Goal: Information Seeking & Learning: Find specific fact

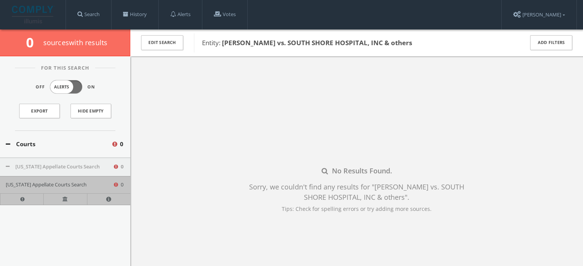
click at [105, 10] on link "Search" at bounding box center [88, 14] width 45 height 29
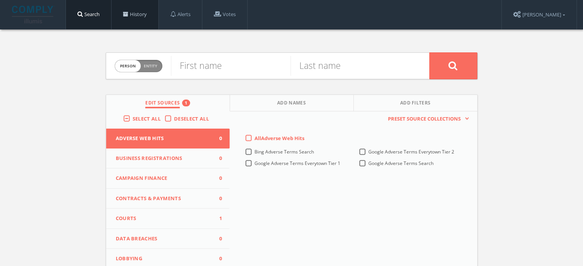
click at [140, 11] on link "History" at bounding box center [135, 14] width 47 height 29
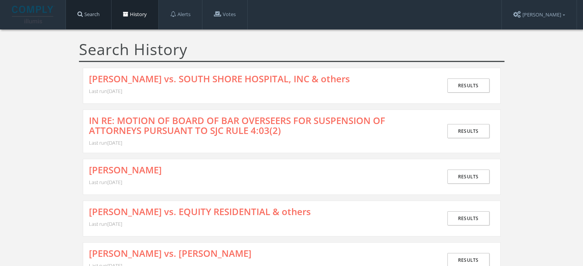
click at [100, 9] on link "Search" at bounding box center [88, 14] width 45 height 29
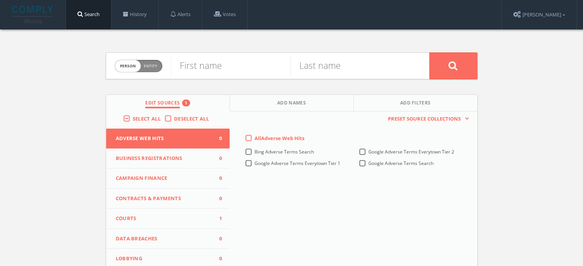
click at [172, 218] on span "Courts" at bounding box center [163, 219] width 95 height 8
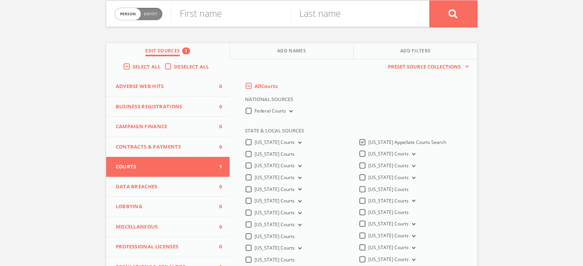
scroll to position [115, 0]
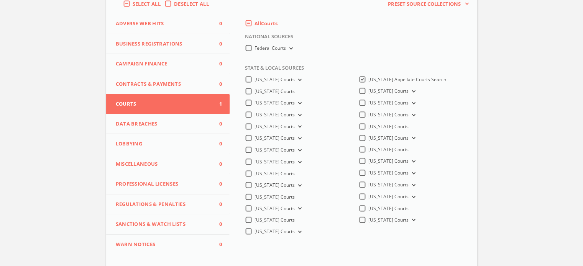
click at [396, 81] on span "[US_STATE] Appellate Courts Search" at bounding box center [407, 79] width 78 height 7
click at [0, 0] on Search-all "[US_STATE] Appellate Courts Search" at bounding box center [0, 0] width 0 height 0
click at [297, 233] on icon at bounding box center [298, 232] width 3 height 2
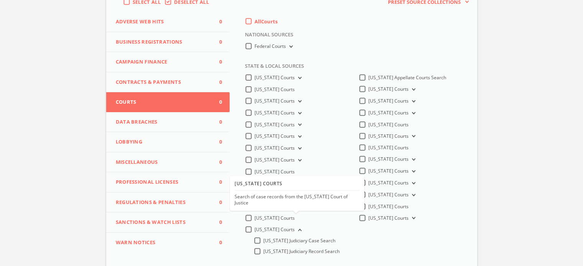
scroll to position [186, 0]
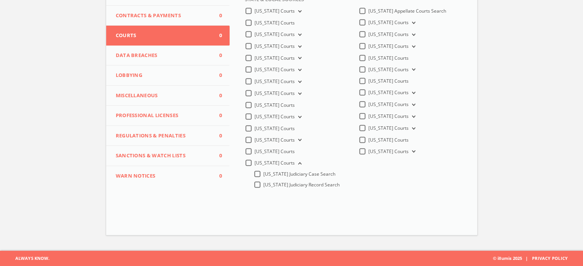
click at [263, 175] on label "[US_STATE] Judiciary Case Search" at bounding box center [299, 174] width 72 height 7
click at [0, 0] on input "[US_STATE] Judiciary Case Search" at bounding box center [0, 0] width 0 height 0
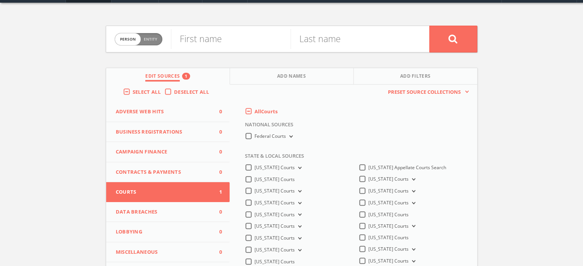
scroll to position [0, 0]
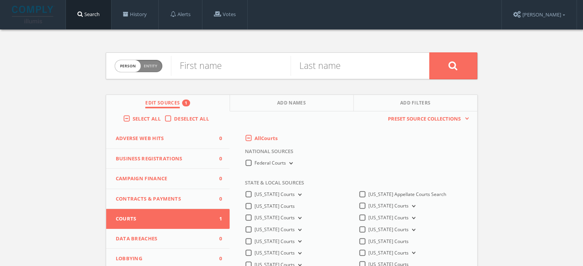
click at [161, 66] on span "Person Entity" at bounding box center [138, 66] width 47 height 12
checkbox input "true"
click at [213, 72] on input "text" at bounding box center [300, 66] width 258 height 20
paste input "The [DEMOGRAPHIC_DATA] of Mount Zion, Inc. vs. [PERSON_NAME] et al."
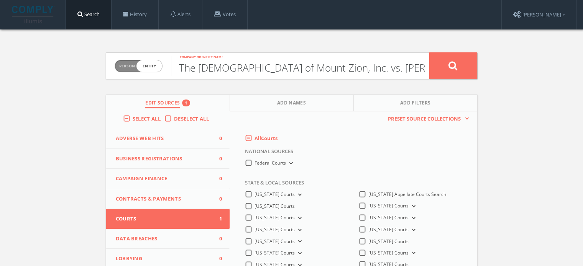
type input "The [DEMOGRAPHIC_DATA] of Mount Zion, Inc. vs. [PERSON_NAME] et al."
click at [442, 68] on button at bounding box center [453, 66] width 48 height 27
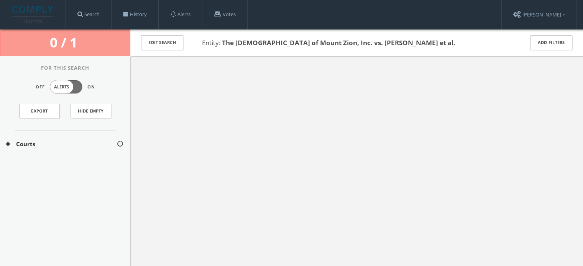
click at [26, 147] on button "Courts" at bounding box center [61, 144] width 111 height 9
click at [37, 166] on button "[US_STATE] Courts" at bounding box center [62, 167] width 112 height 8
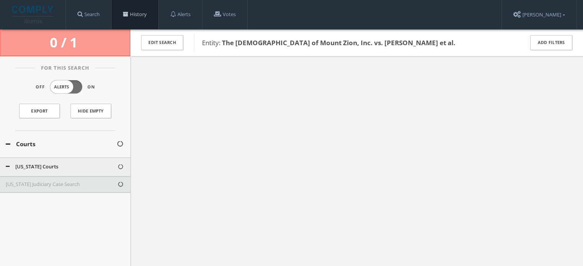
click at [129, 9] on link "History" at bounding box center [135, 14] width 47 height 29
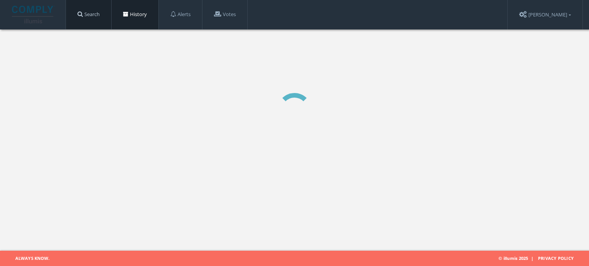
click at [96, 17] on link "Search" at bounding box center [88, 14] width 45 height 29
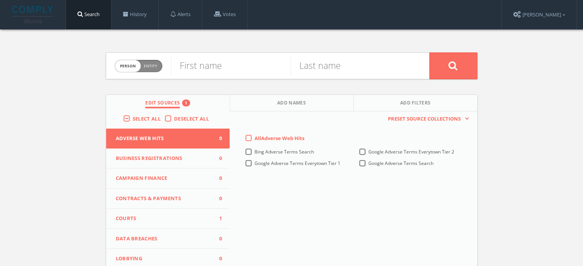
click at [145, 64] on span "Entity" at bounding box center [150, 66] width 13 height 6
checkbox input "true"
click at [214, 72] on input "text" at bounding box center [300, 66] width 258 height 20
paste input "State of [US_STATE] vs. [PERSON_NAME] [PERSON_NAME], Jr"
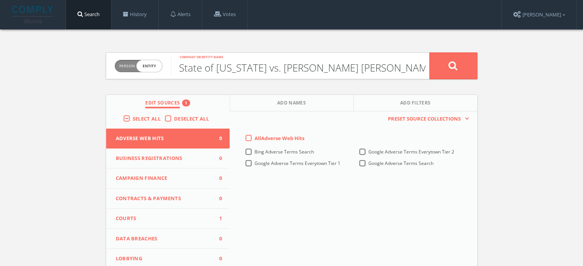
drag, startPoint x: 200, startPoint y: 71, endPoint x: 140, endPoint y: 65, distance: 60.4
click at [140, 65] on form "Person Entity entity State of [US_STATE] vs. [PERSON_NAME] [PERSON_NAME], Jr Co…" at bounding box center [292, 66] width 372 height 27
type input "State of [US_STATE] vs. [PERSON_NAME] [PERSON_NAME], Jr"
click at [177, 218] on span "Courts" at bounding box center [163, 219] width 95 height 8
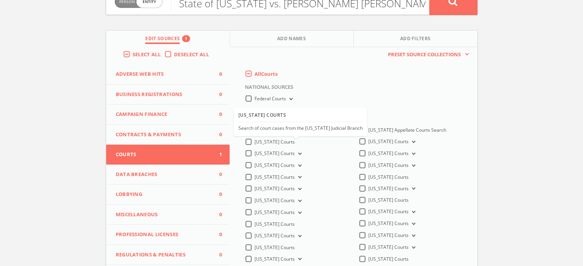
scroll to position [153, 0]
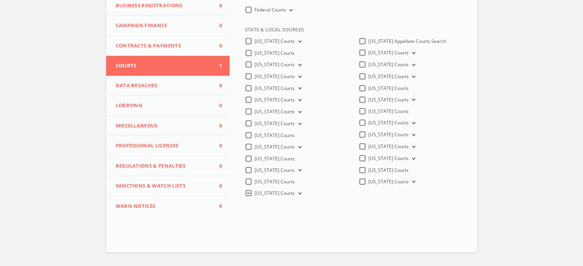
click at [297, 195] on icon at bounding box center [298, 194] width 3 height 2
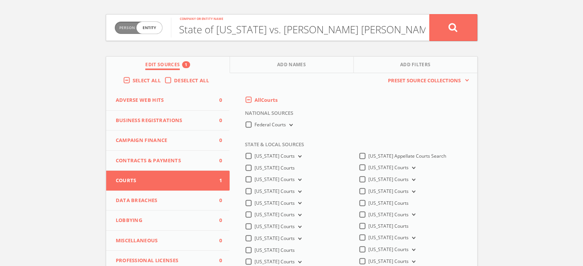
scroll to position [0, 0]
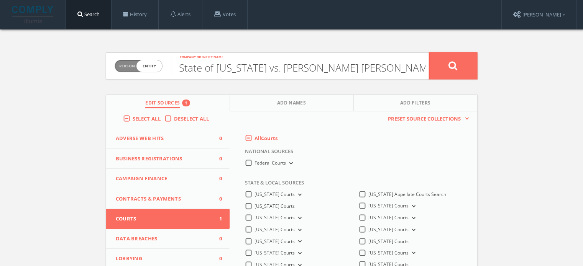
click at [448, 67] on icon at bounding box center [452, 66] width 9 height 10
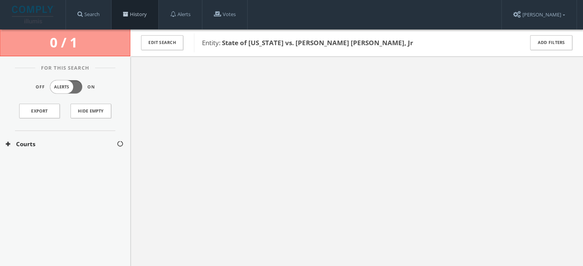
click at [130, 12] on link "History" at bounding box center [135, 14] width 47 height 29
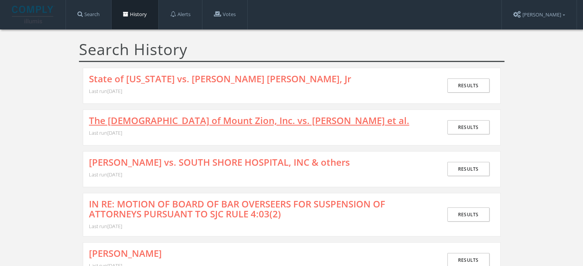
click at [270, 121] on link "The [DEMOGRAPHIC_DATA] of Mount Zion, Inc. vs. [PERSON_NAME] et al." at bounding box center [249, 121] width 320 height 10
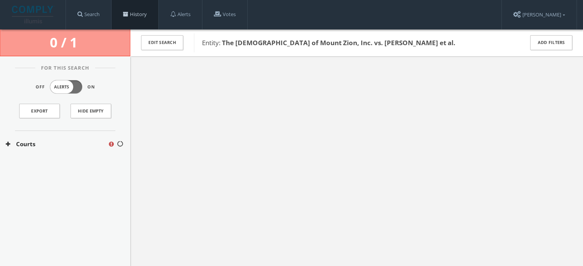
click at [129, 18] on link "History" at bounding box center [135, 14] width 47 height 29
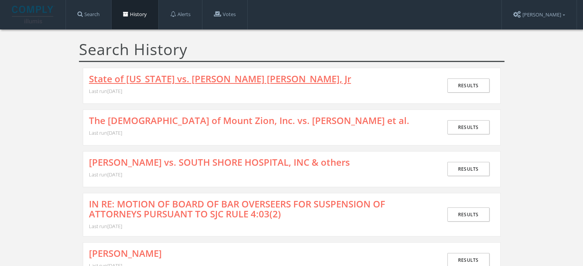
click at [172, 81] on link "State of [US_STATE] vs. [PERSON_NAME] [PERSON_NAME], Jr" at bounding box center [220, 79] width 262 height 10
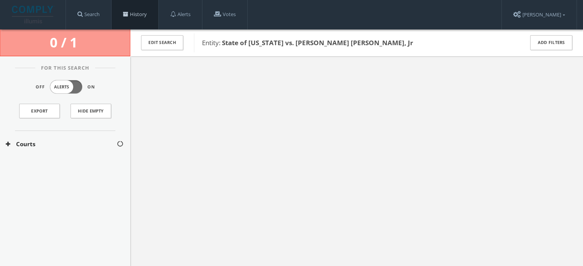
click at [146, 14] on link "History" at bounding box center [135, 14] width 47 height 29
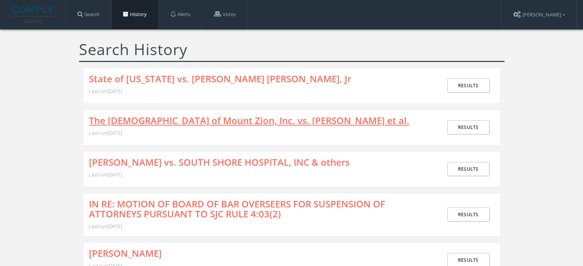
click at [156, 116] on link "The [DEMOGRAPHIC_DATA] of Mount Zion, Inc. vs. [PERSON_NAME] et al." at bounding box center [249, 121] width 320 height 10
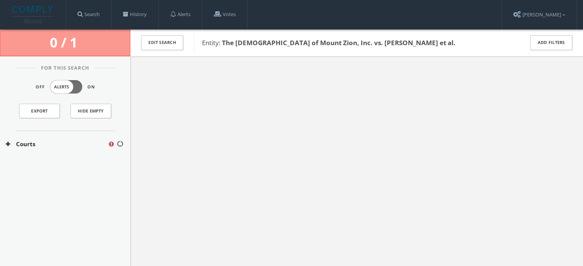
click at [52, 145] on button "Courts" at bounding box center [57, 144] width 102 height 9
click at [48, 167] on button "[US_STATE] Courts" at bounding box center [57, 167] width 103 height 8
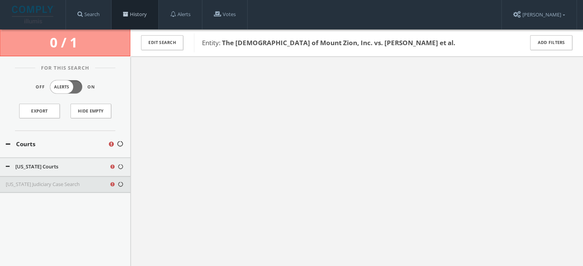
click at [136, 15] on link "History" at bounding box center [135, 14] width 47 height 29
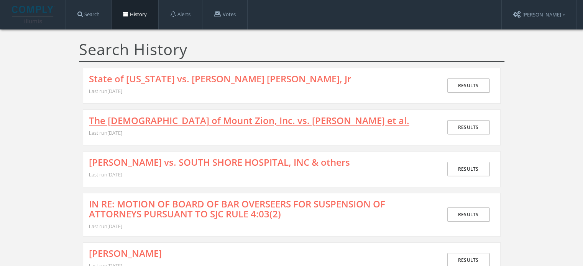
click at [155, 123] on link "The [DEMOGRAPHIC_DATA] of Mount Zion, Inc. vs. [PERSON_NAME] et al." at bounding box center [249, 121] width 320 height 10
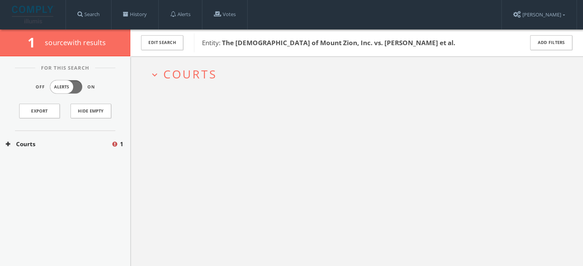
click at [163, 71] on button "expand_more Courts" at bounding box center [359, 74] width 420 height 13
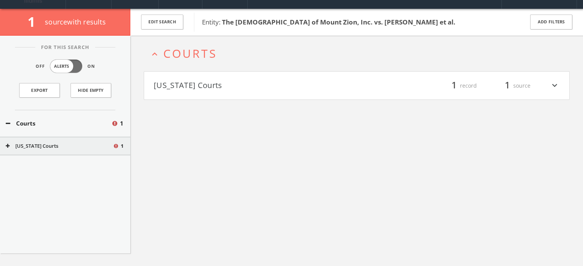
click at [177, 90] on button "[US_STATE] Courts" at bounding box center [255, 85] width 203 height 13
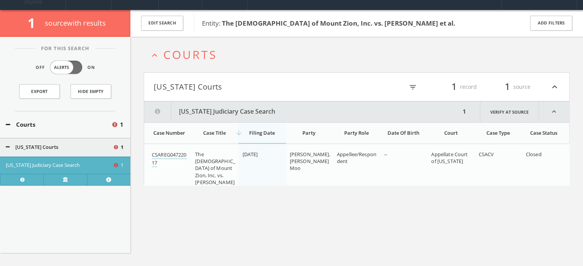
scroll to position [6, 0]
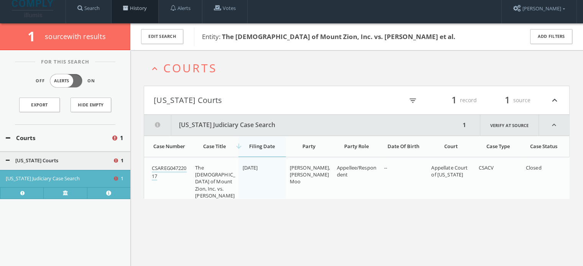
click at [138, 11] on link "History" at bounding box center [135, 8] width 47 height 29
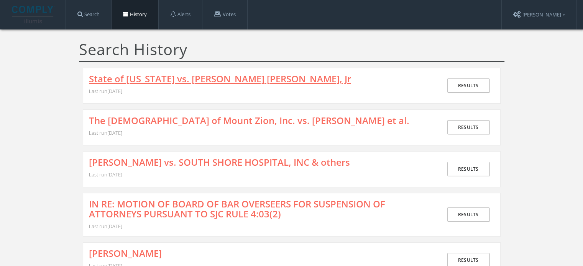
click at [177, 78] on link "State of [US_STATE] vs. [PERSON_NAME] [PERSON_NAME], Jr" at bounding box center [220, 79] width 262 height 10
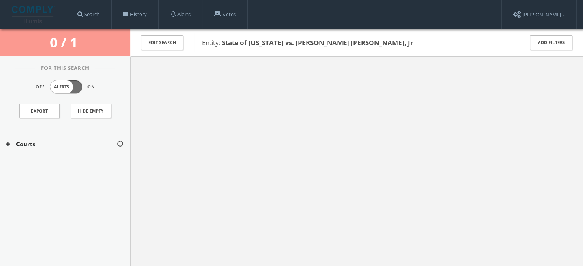
click at [188, 129] on div at bounding box center [356, 189] width 453 height 266
